Goal: Task Accomplishment & Management: Manage account settings

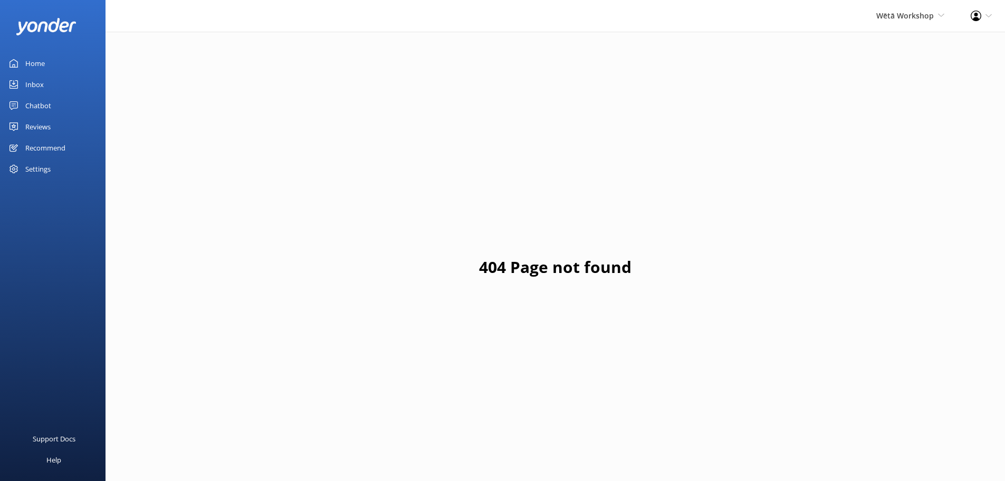
drag, startPoint x: 1003, startPoint y: 19, endPoint x: 996, endPoint y: 17, distance: 7.0
click at [1001, 18] on div "Profile Settings Logout" at bounding box center [981, 16] width 47 height 32
click at [993, 17] on div "Profile Settings Logout" at bounding box center [981, 16] width 47 height 32
click at [980, 20] on use at bounding box center [976, 16] width 11 height 11
click at [942, 76] on link "Logout" at bounding box center [953, 72] width 106 height 26
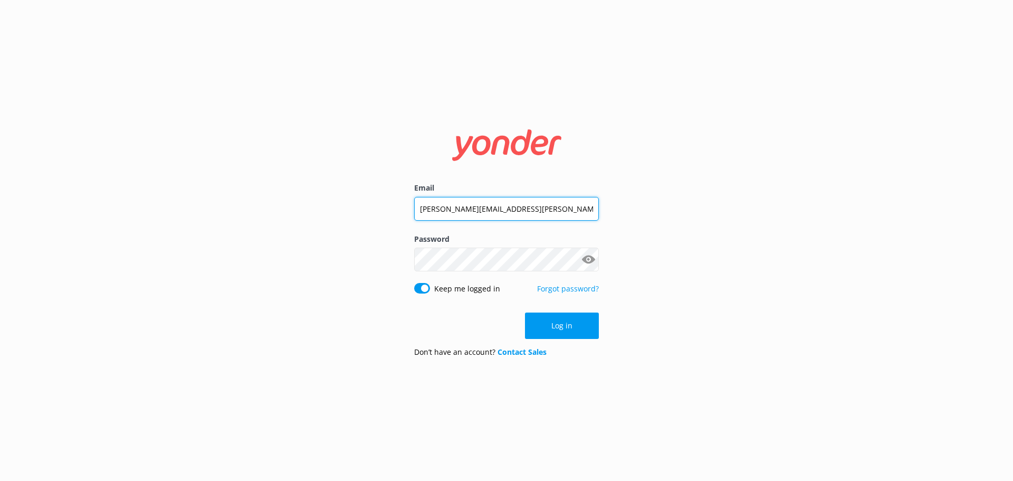
click at [503, 210] on input "[PERSON_NAME][EMAIL_ADDRESS][PERSON_NAME][DOMAIN_NAME]" at bounding box center [506, 209] width 185 height 24
drag, startPoint x: 583, startPoint y: 211, endPoint x: 294, endPoint y: 207, distance: 288.7
click at [294, 207] on div "Email [PERSON_NAME][EMAIL_ADDRESS][PERSON_NAME][DOMAIN_NAME] Password Show pass…" at bounding box center [506, 240] width 1013 height 481
paste input "bookings"
type input "[EMAIL_ADDRESS][DOMAIN_NAME]"
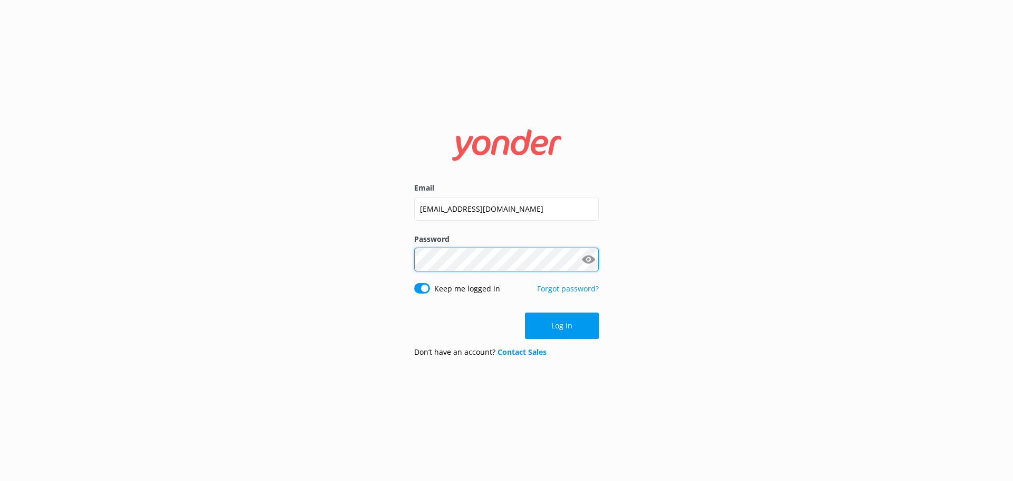
click at [357, 248] on div "Email [EMAIL_ADDRESS][DOMAIN_NAME] Password Show password Keep me logged in For…" at bounding box center [506, 240] width 1013 height 481
click at [693, 346] on div "Email [EMAIL_ADDRESS][DOMAIN_NAME] Password Show password Keep me logged in For…" at bounding box center [506, 240] width 1013 height 481
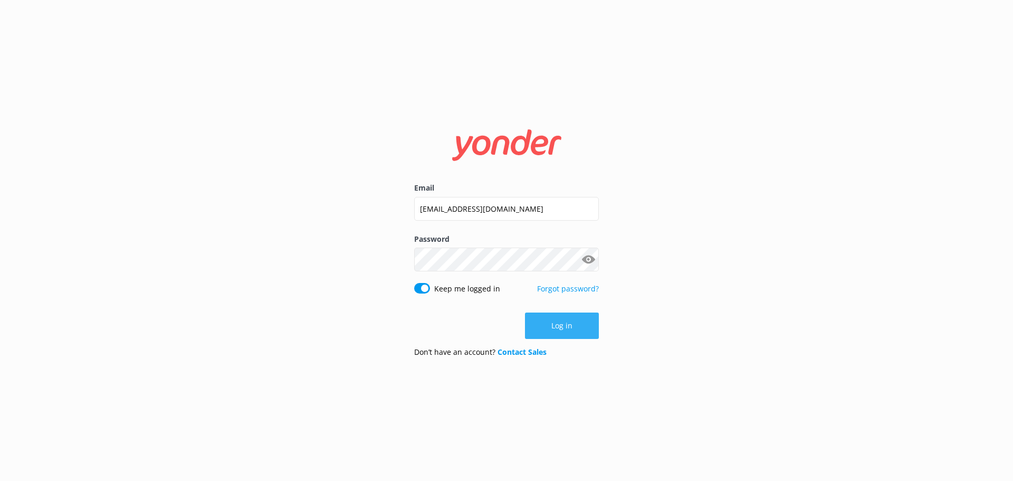
click at [569, 326] on button "Log in" at bounding box center [562, 325] width 74 height 26
